Goal: Find specific page/section: Find specific page/section

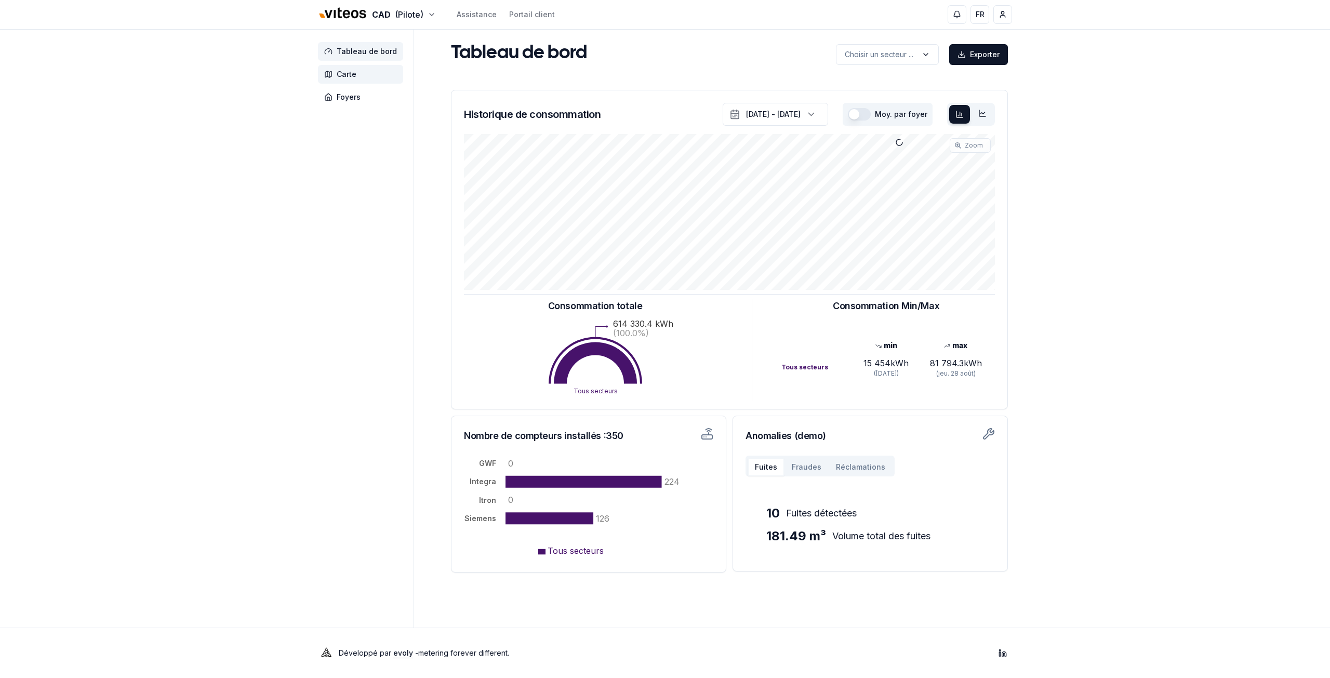
click at [340, 81] on span "Carte" at bounding box center [360, 74] width 85 height 19
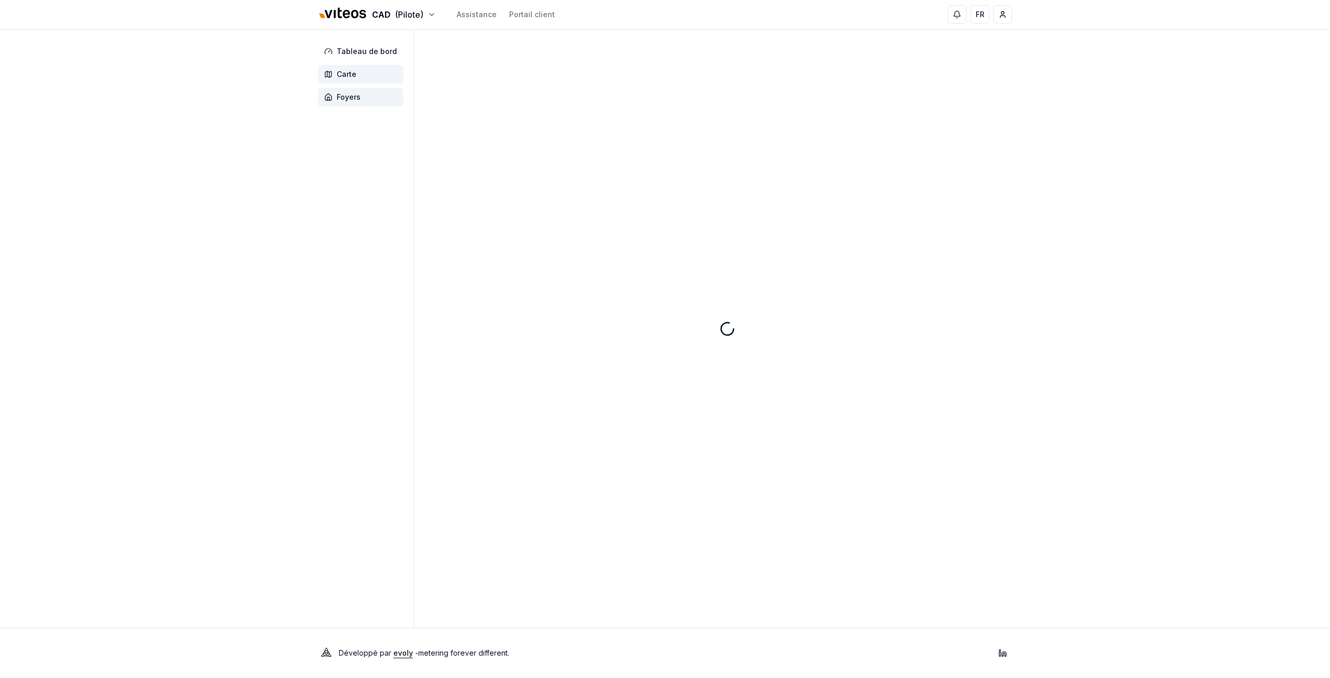
click at [345, 91] on span "Foyers" at bounding box center [360, 97] width 85 height 19
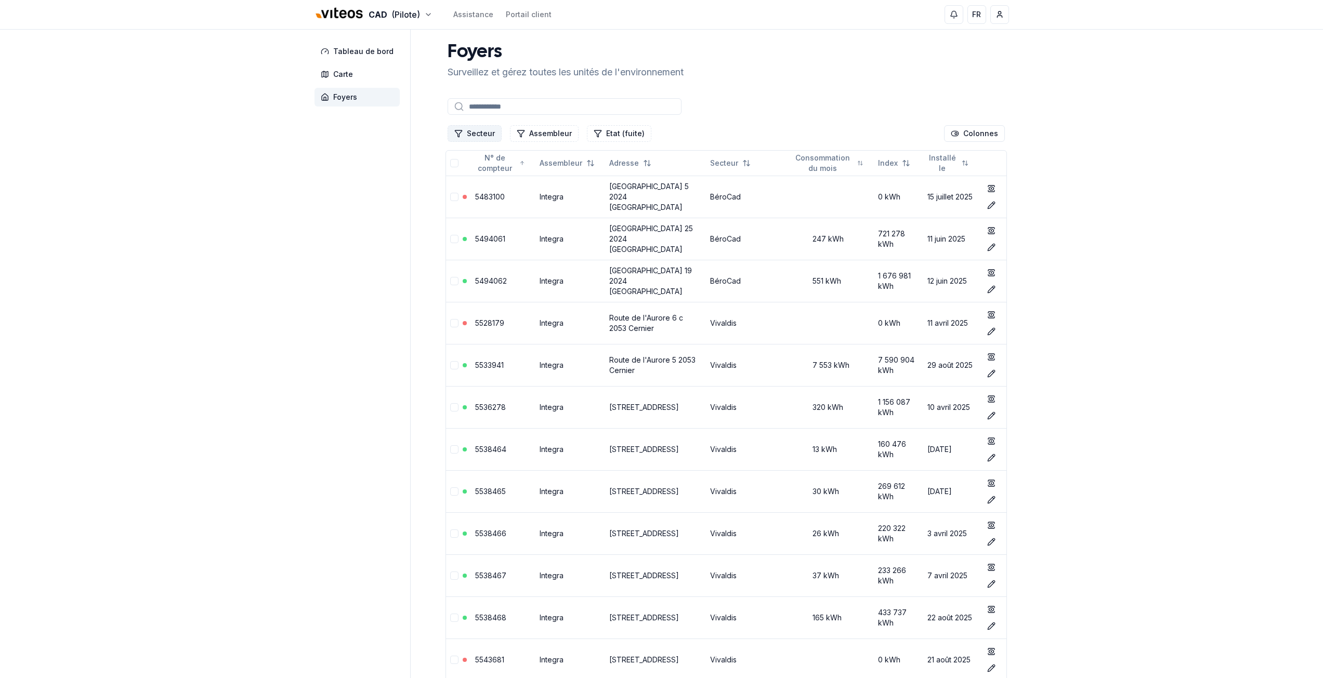
click at [484, 129] on button "Secteur" at bounding box center [474, 133] width 54 height 17
click at [480, 191] on span "Cadbar" at bounding box center [479, 195] width 25 height 10
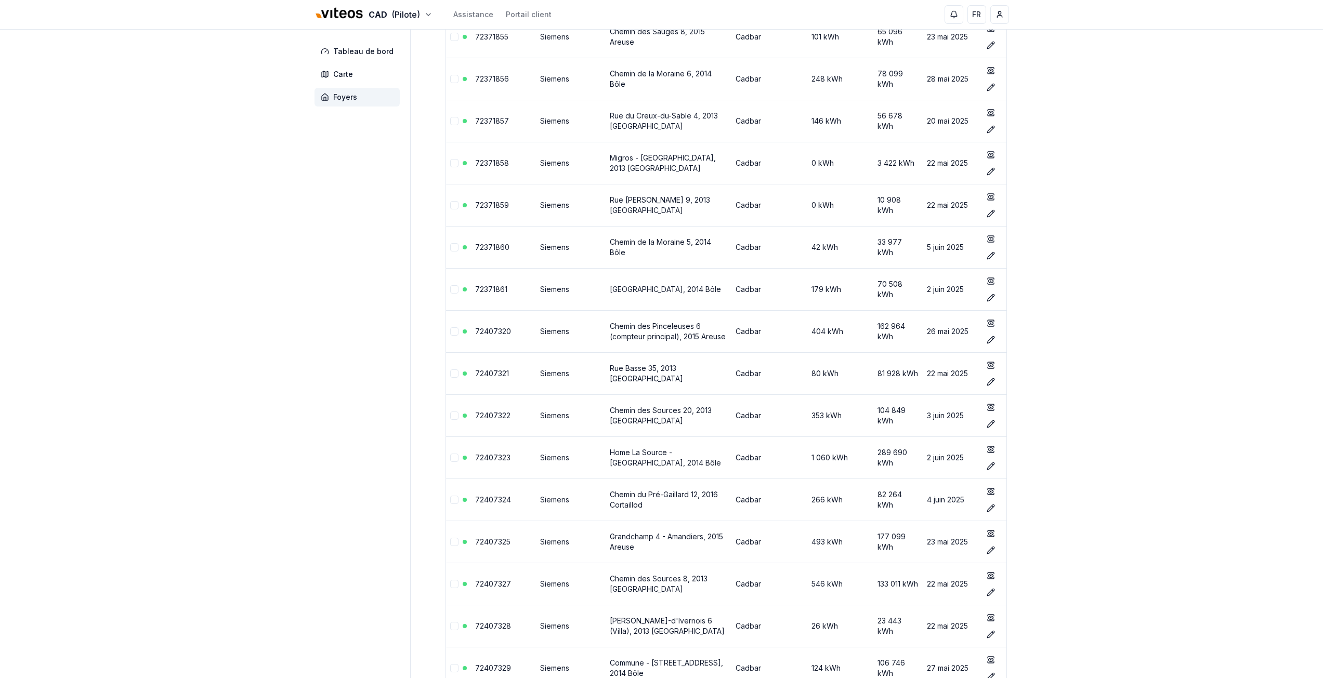
scroll to position [4429, 0]
